Goal: Information Seeking & Learning: Learn about a topic

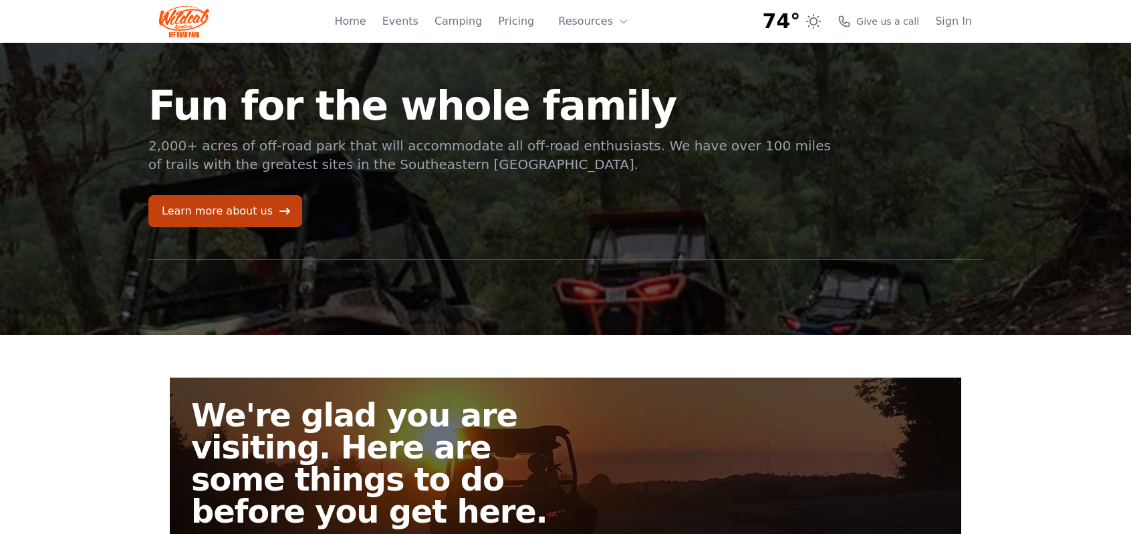
click at [543, 23] on div "Home Events Camping Pricing Resources About FAQ" at bounding box center [485, 21] width 303 height 43
click at [525, 23] on link "Pricing" at bounding box center [516, 21] width 36 height 16
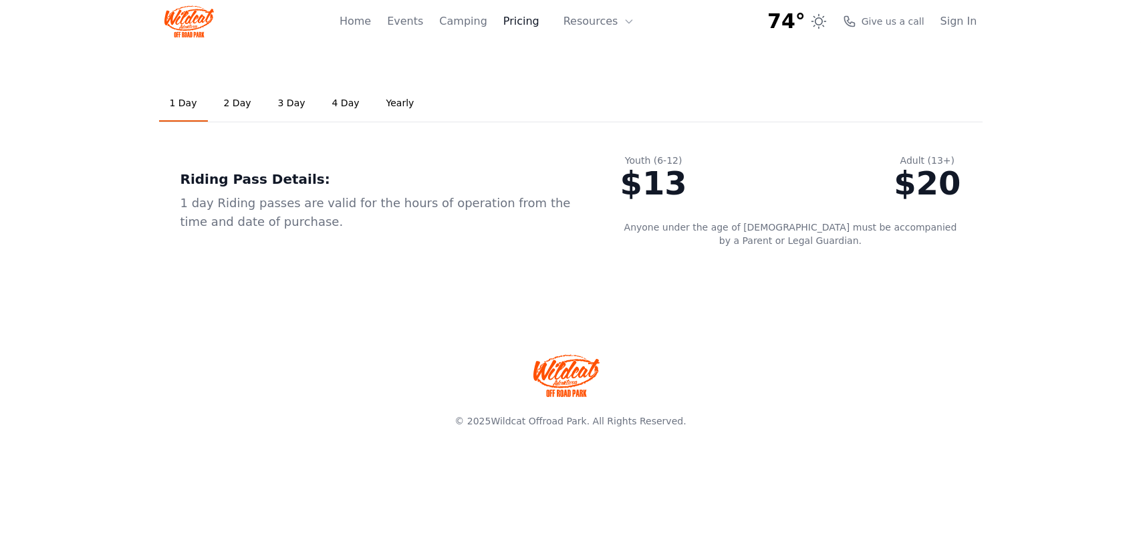
click at [533, 15] on link "Pricing" at bounding box center [521, 21] width 36 height 16
click at [483, 21] on link "Camping" at bounding box center [462, 21] width 47 height 16
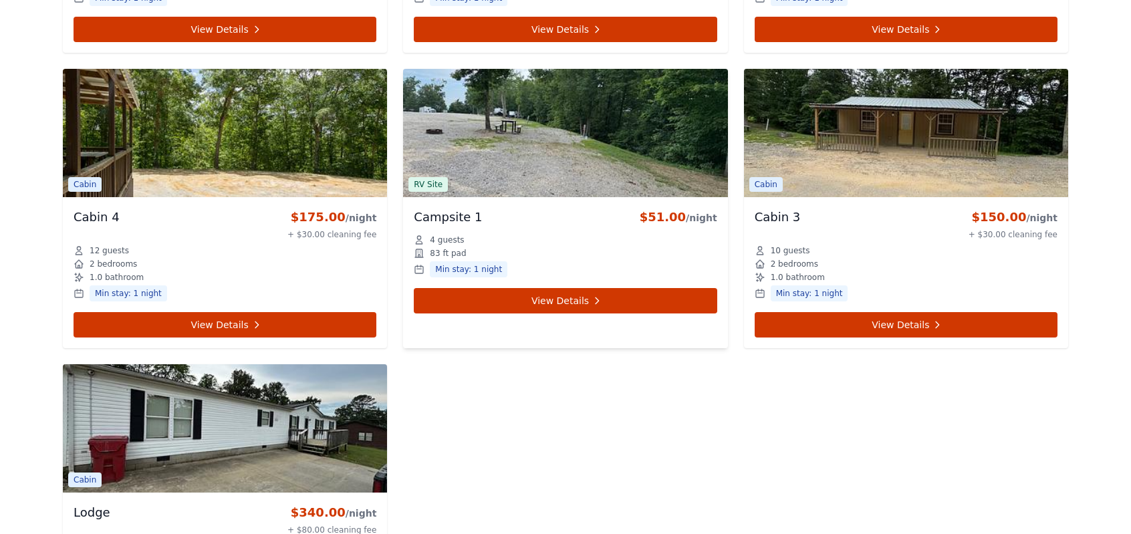
scroll to position [4613, 0]
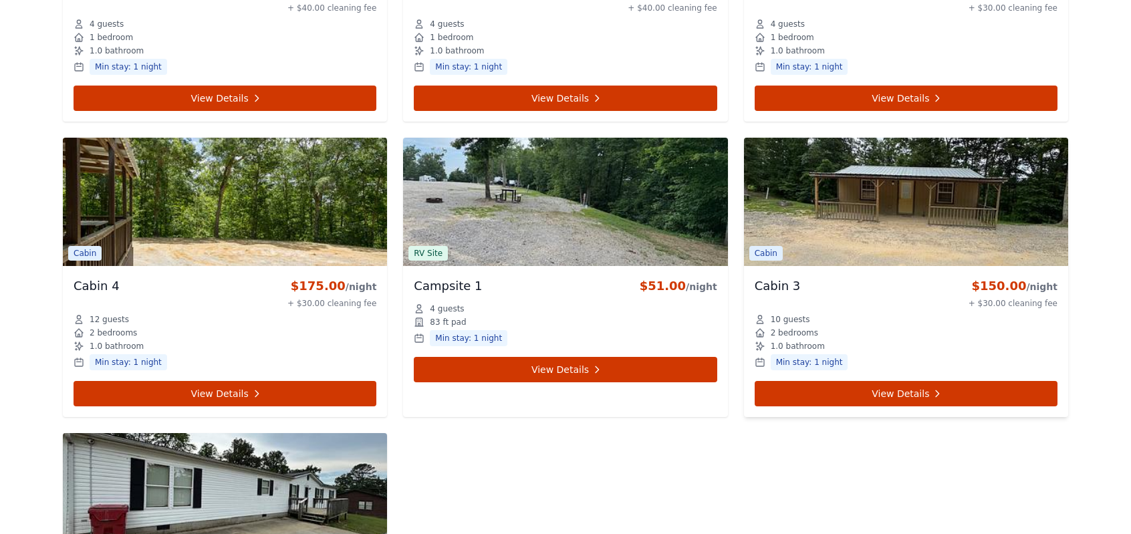
click at [837, 189] on img at bounding box center [906, 202] width 324 height 128
click at [758, 245] on div "Cabin" at bounding box center [765, 253] width 33 height 16
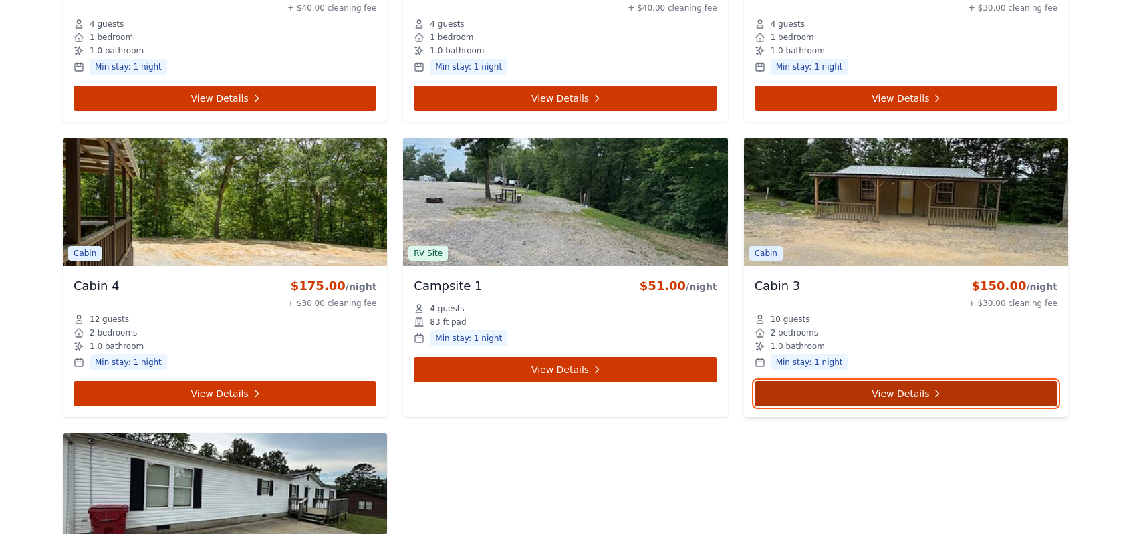
click at [853, 381] on link "View Details" at bounding box center [906, 393] width 303 height 25
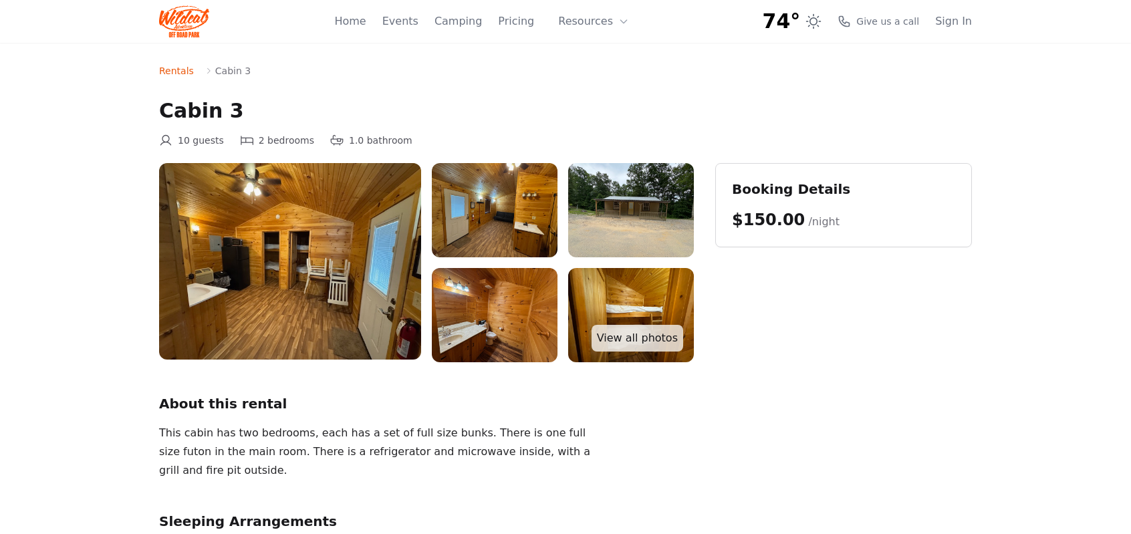
click at [226, 248] on img at bounding box center [290, 261] width 262 height 197
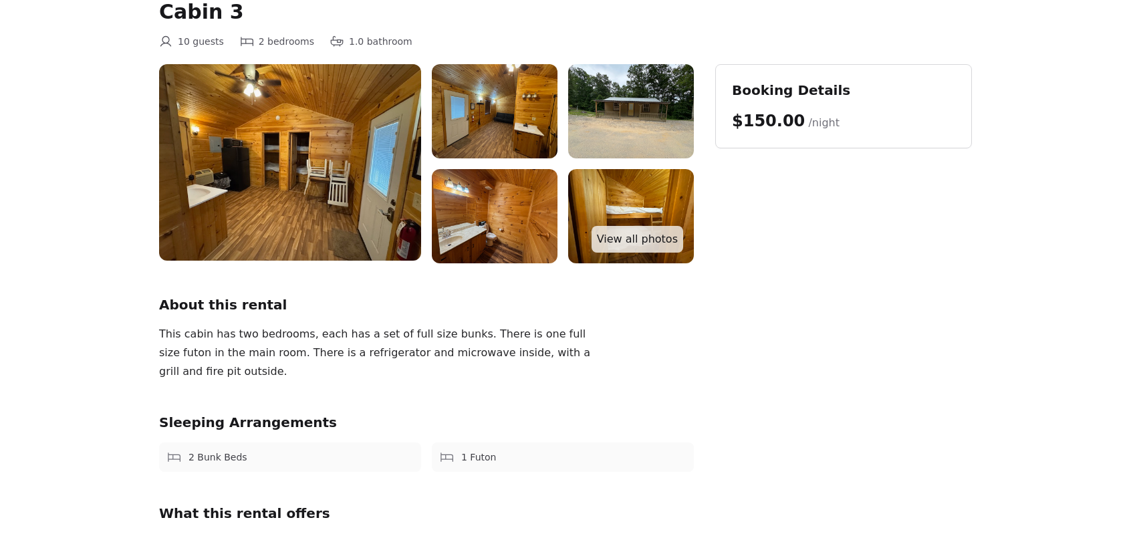
scroll to position [67, 0]
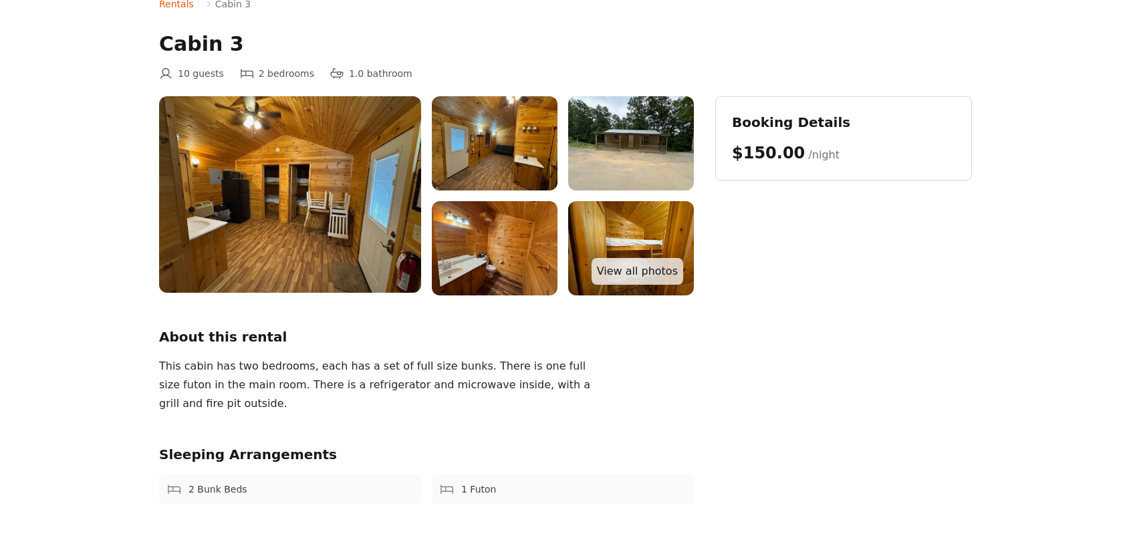
click at [495, 144] on img at bounding box center [495, 143] width 126 height 94
click at [518, 269] on img at bounding box center [495, 248] width 126 height 94
click at [639, 148] on img at bounding box center [631, 143] width 126 height 94
click at [625, 267] on link "View all photos" at bounding box center [638, 271] width 92 height 27
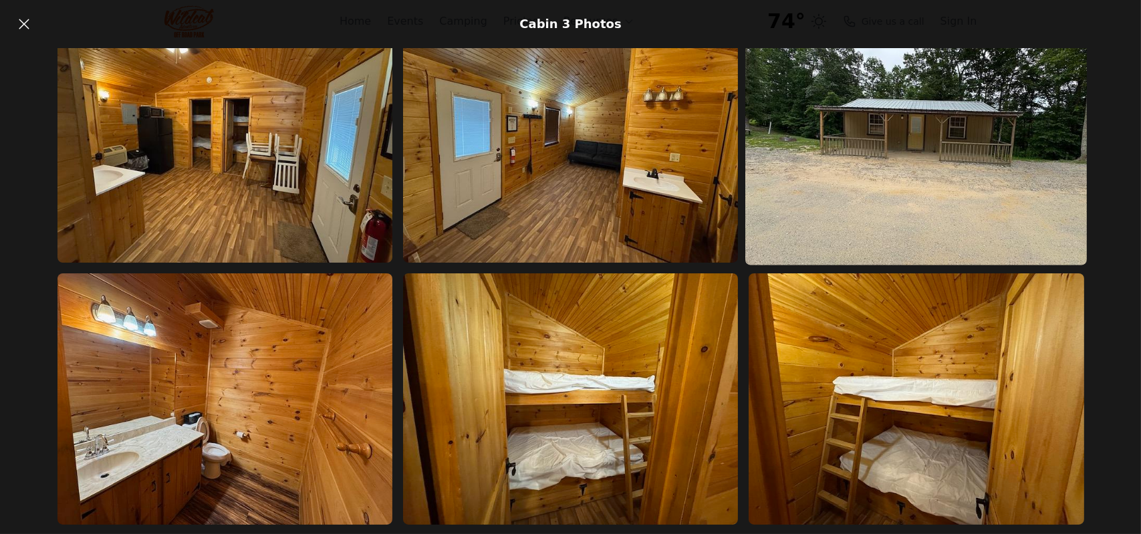
scroll to position [48, 0]
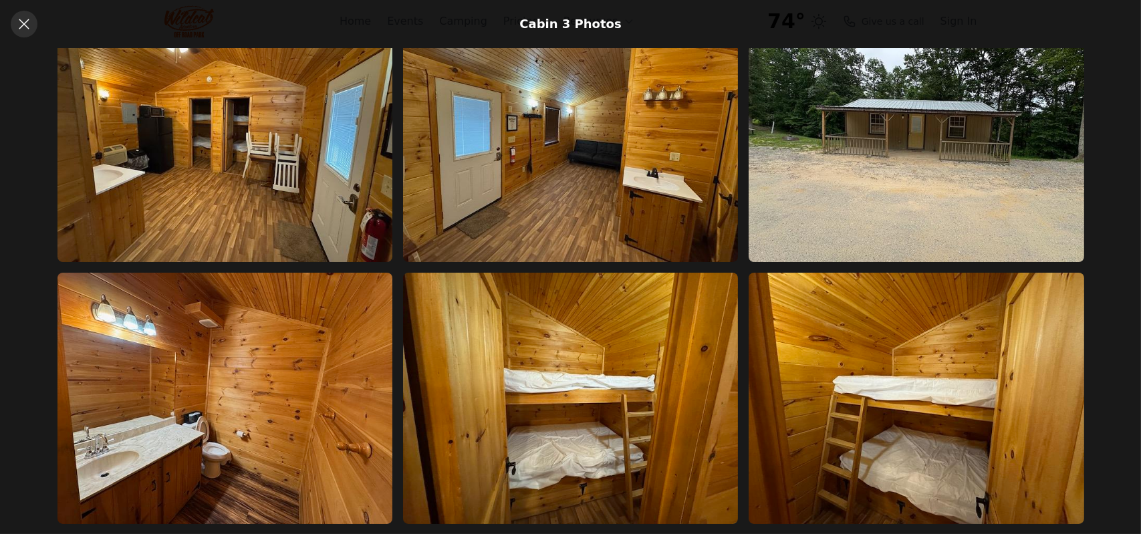
click at [20, 16] on icon at bounding box center [24, 24] width 16 height 16
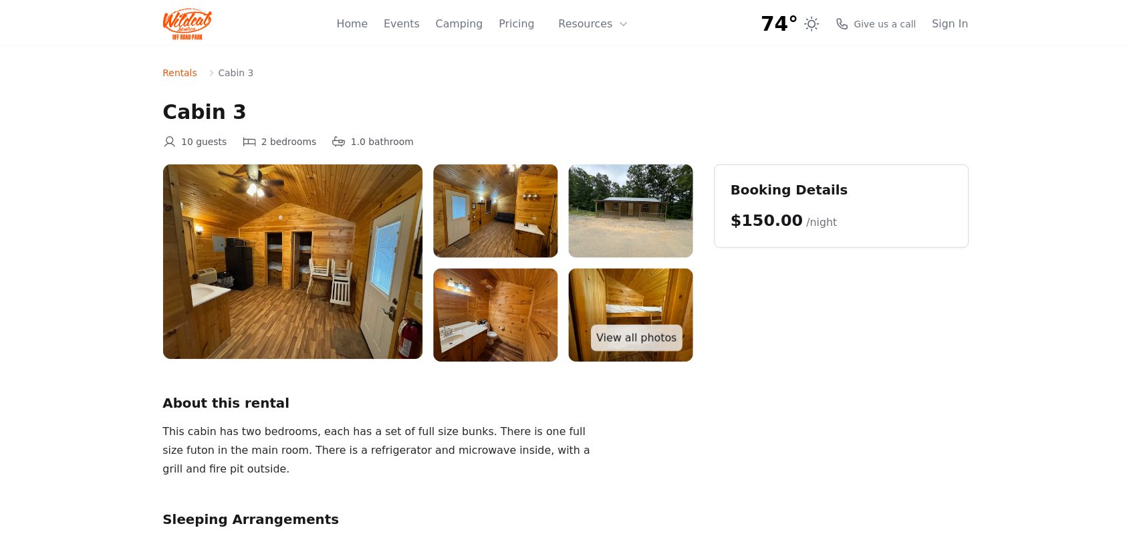
scroll to position [67, 0]
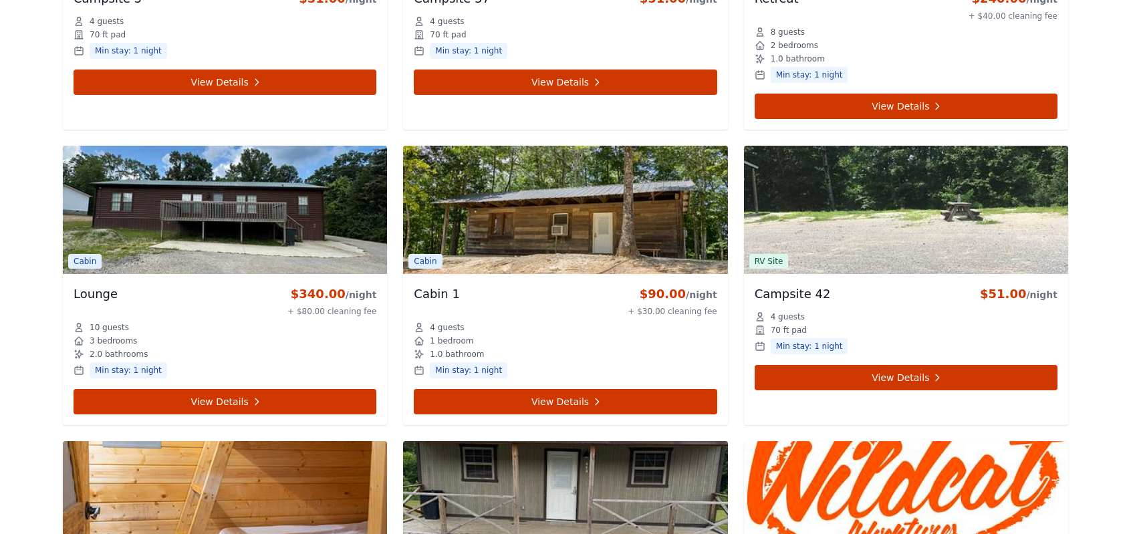
scroll to position [4011, 0]
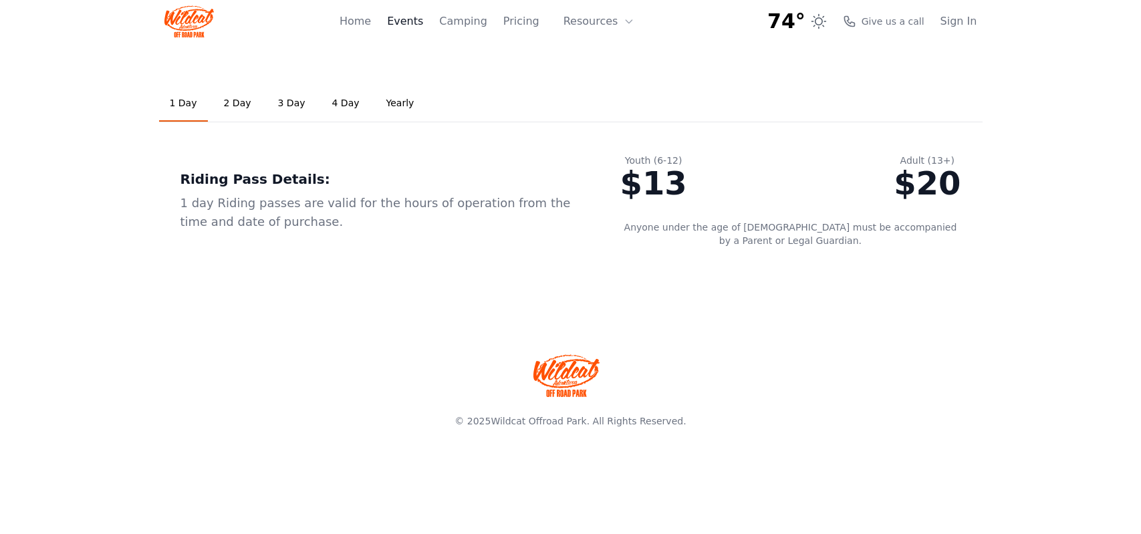
click at [419, 29] on link "Events" at bounding box center [405, 21] width 36 height 16
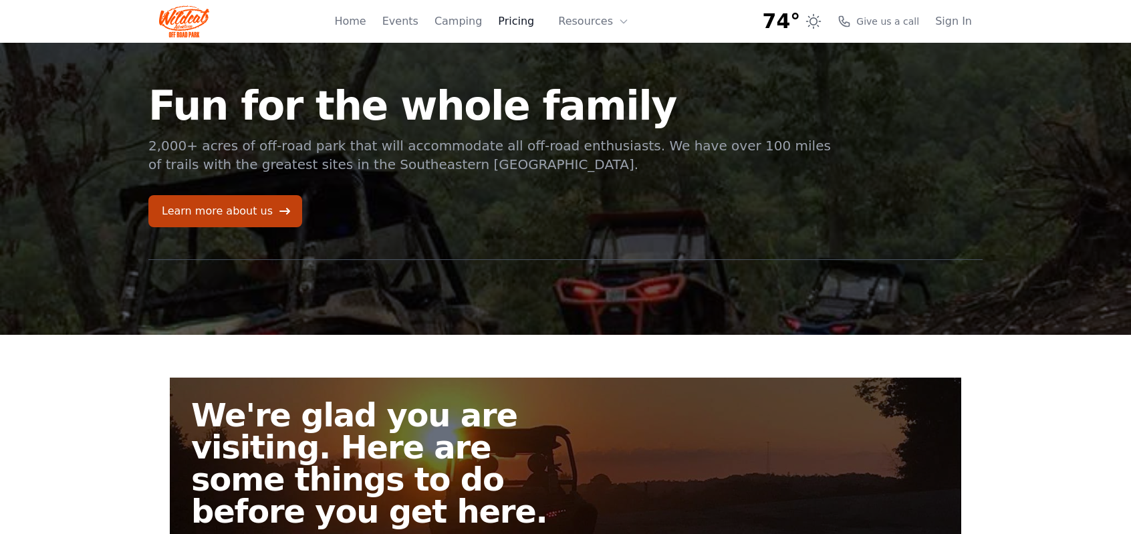
click at [517, 19] on link "Pricing" at bounding box center [516, 21] width 36 height 16
